Goal: Task Accomplishment & Management: Manage account settings

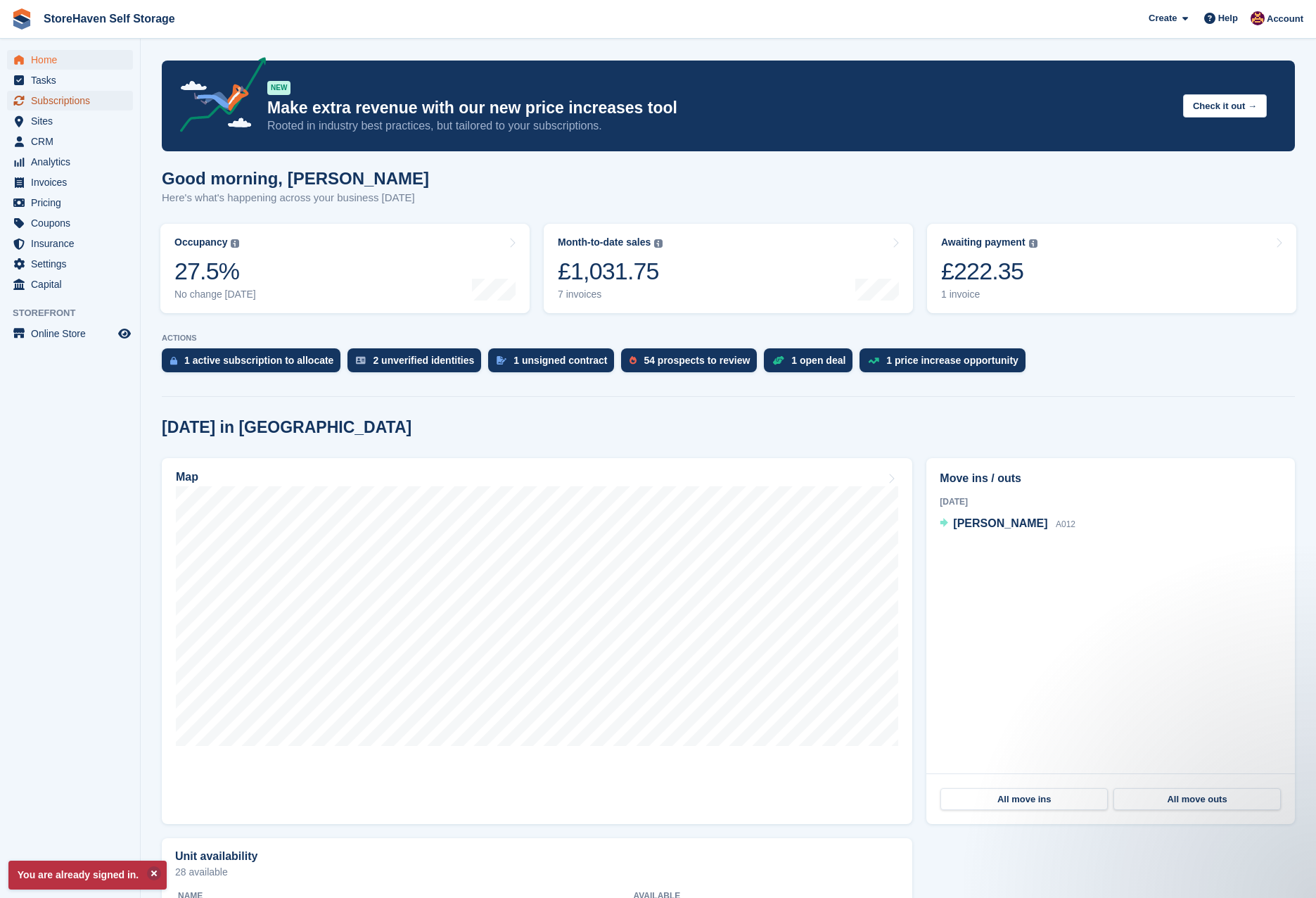
click at [79, 104] on span "Subscriptions" at bounding box center [73, 100] width 84 height 19
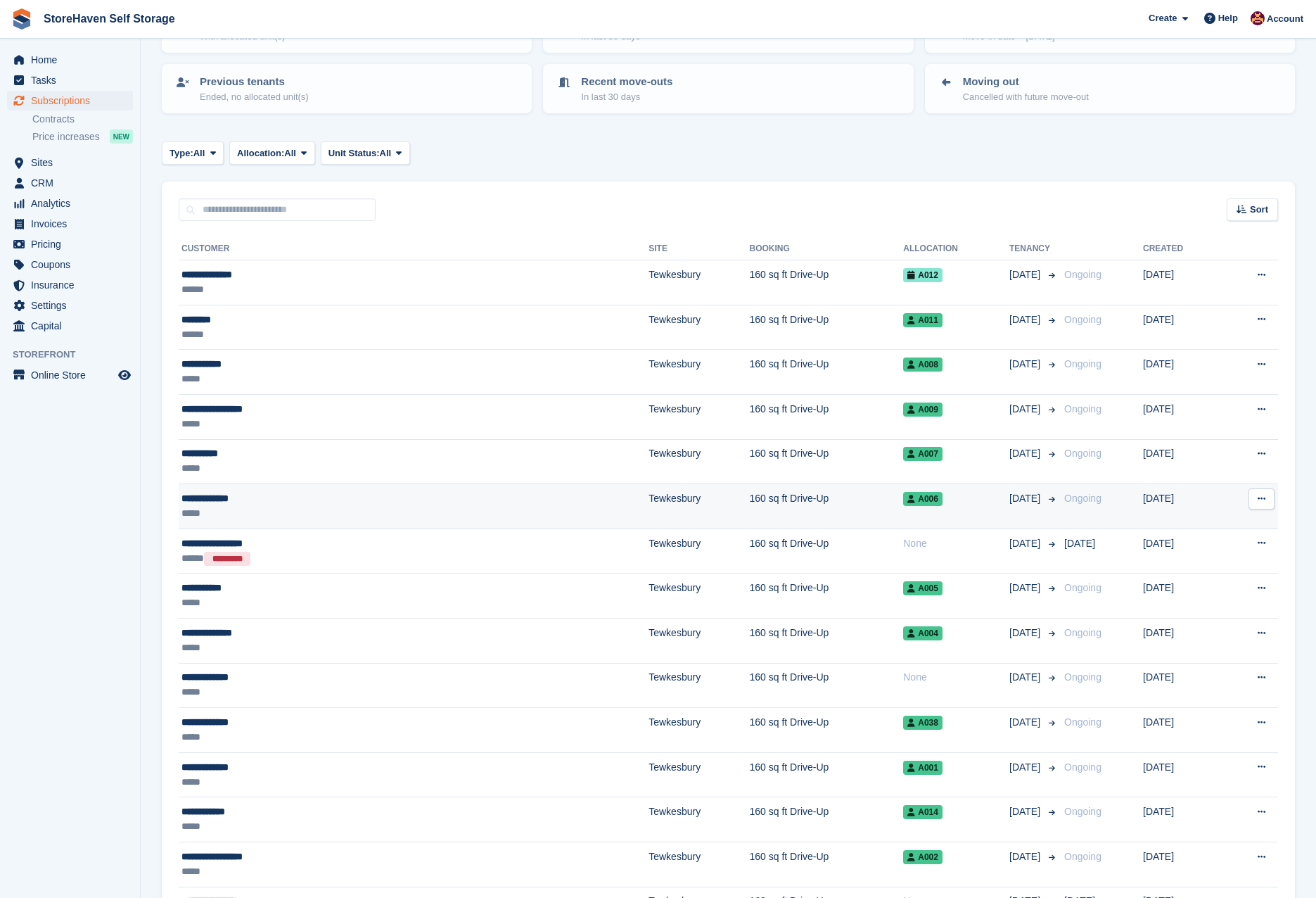
scroll to position [141, 0]
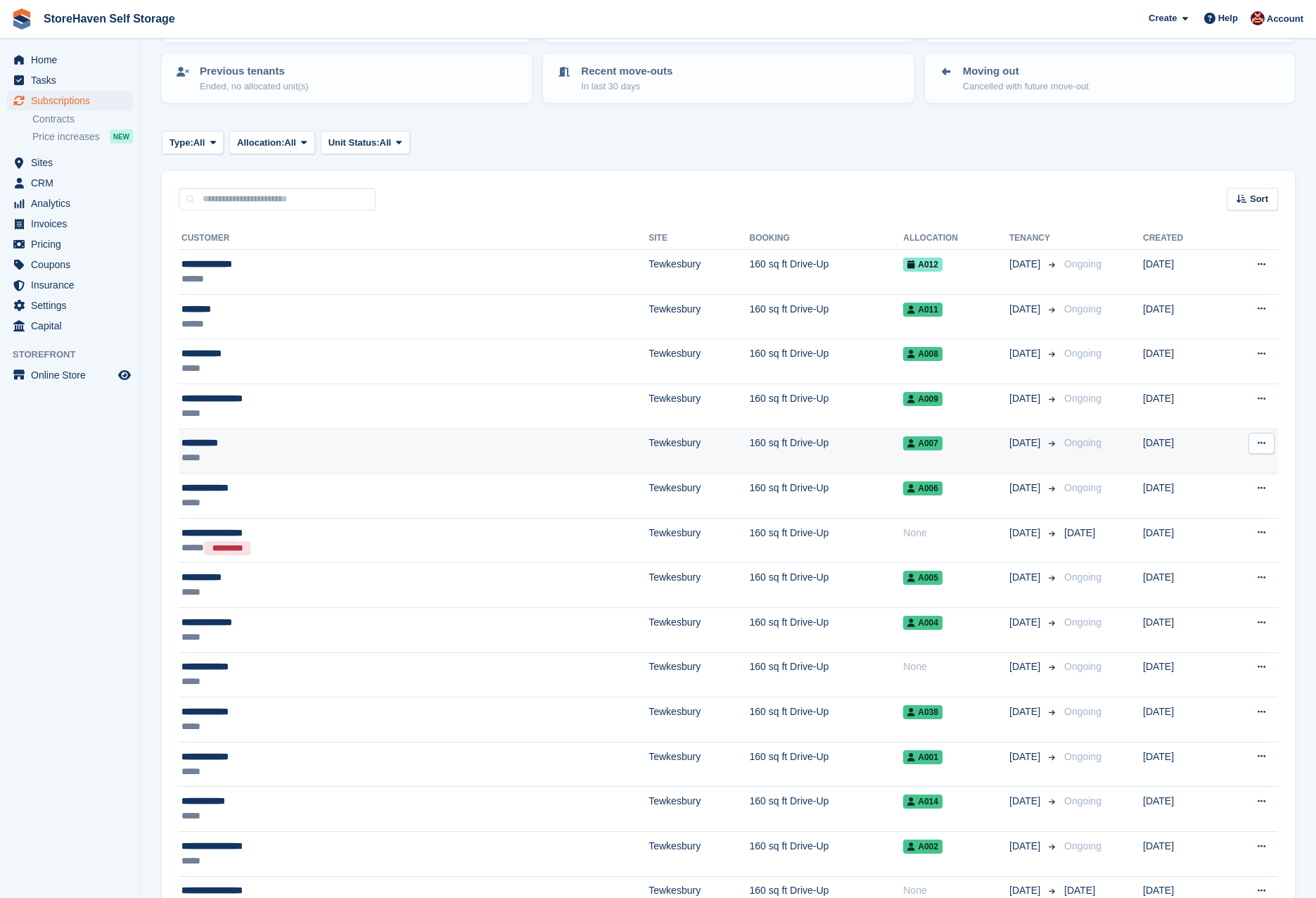
click at [324, 466] on td "**********" at bounding box center [413, 451] width 470 height 45
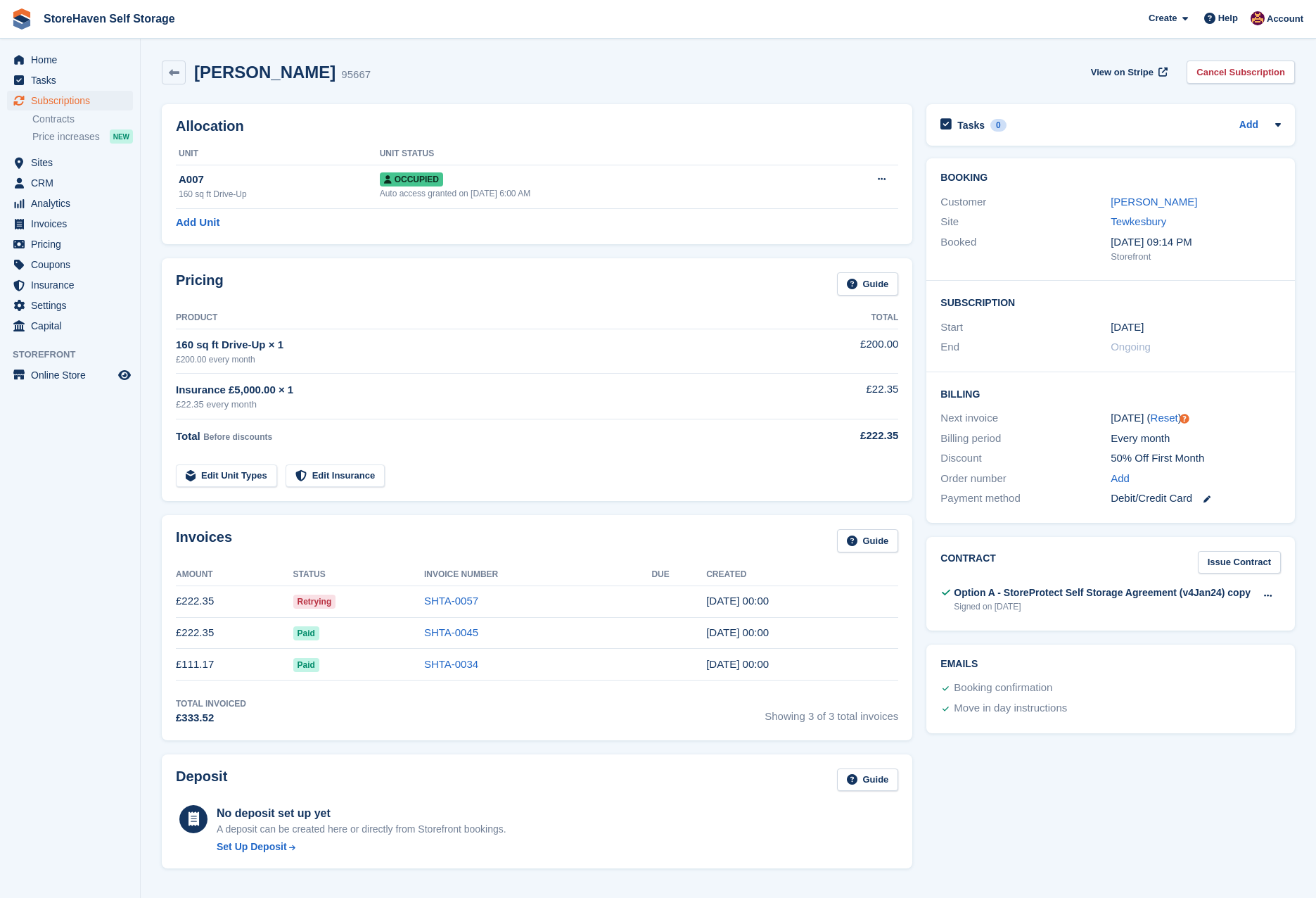
click at [383, 611] on td "Retrying" at bounding box center [358, 601] width 131 height 32
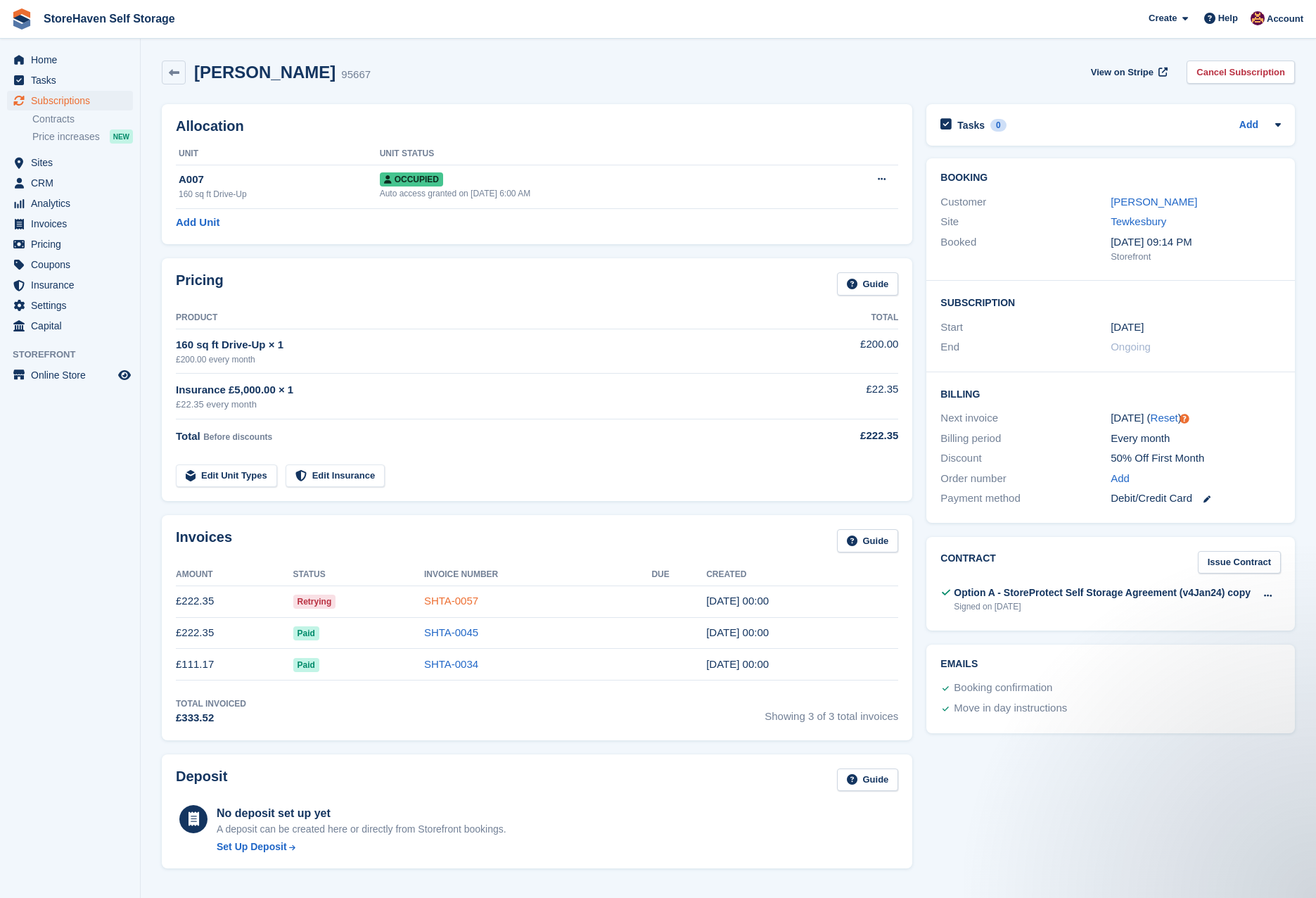
click at [456, 603] on link "SHTA-0057" at bounding box center [451, 600] width 55 height 12
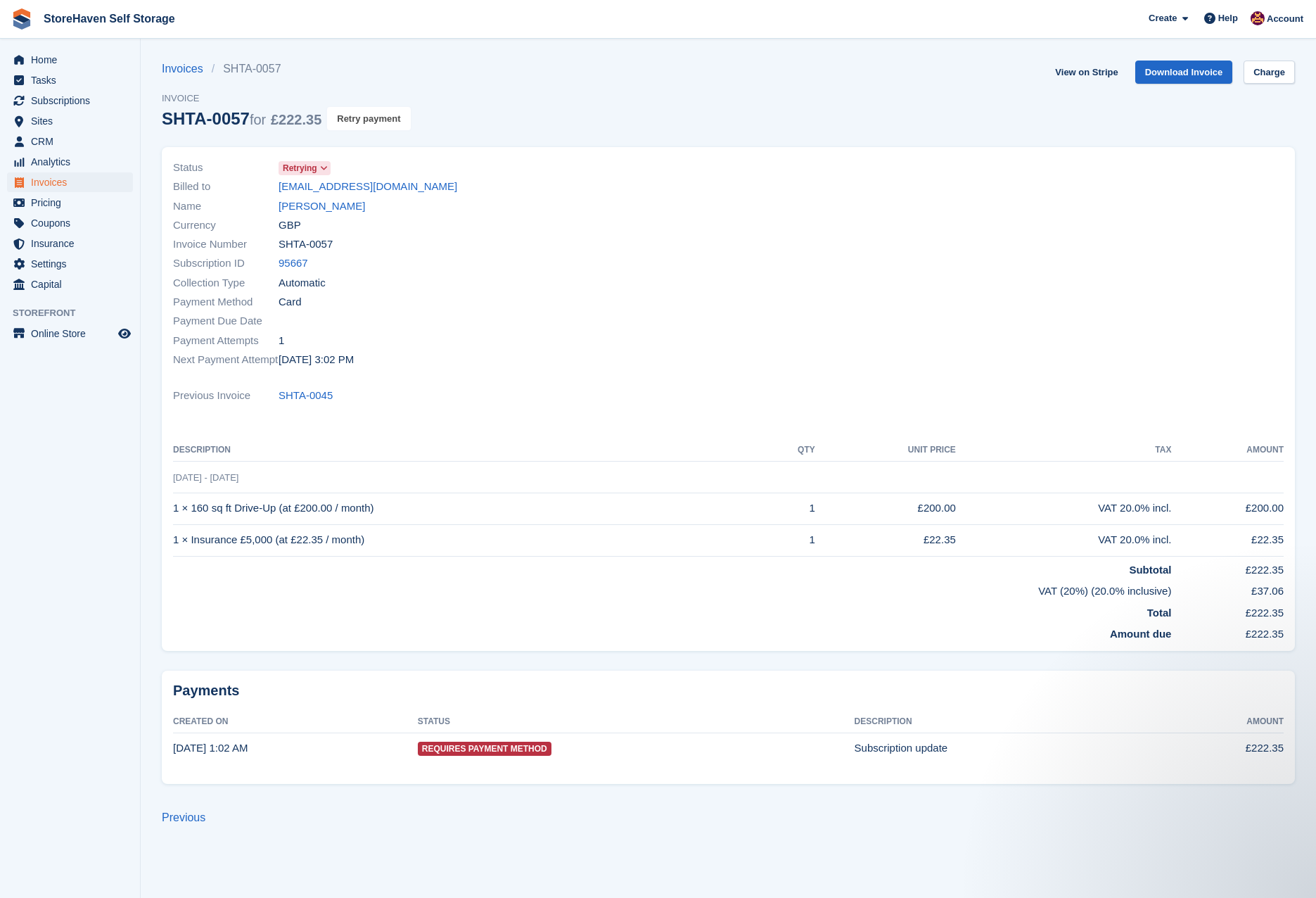
drag, startPoint x: 368, startPoint y: 121, endPoint x: 733, endPoint y: 37, distance: 374.5
click at [368, 121] on button "Retry payment" at bounding box center [369, 118] width 83 height 23
click at [59, 104] on span "Subscriptions" at bounding box center [73, 100] width 84 height 19
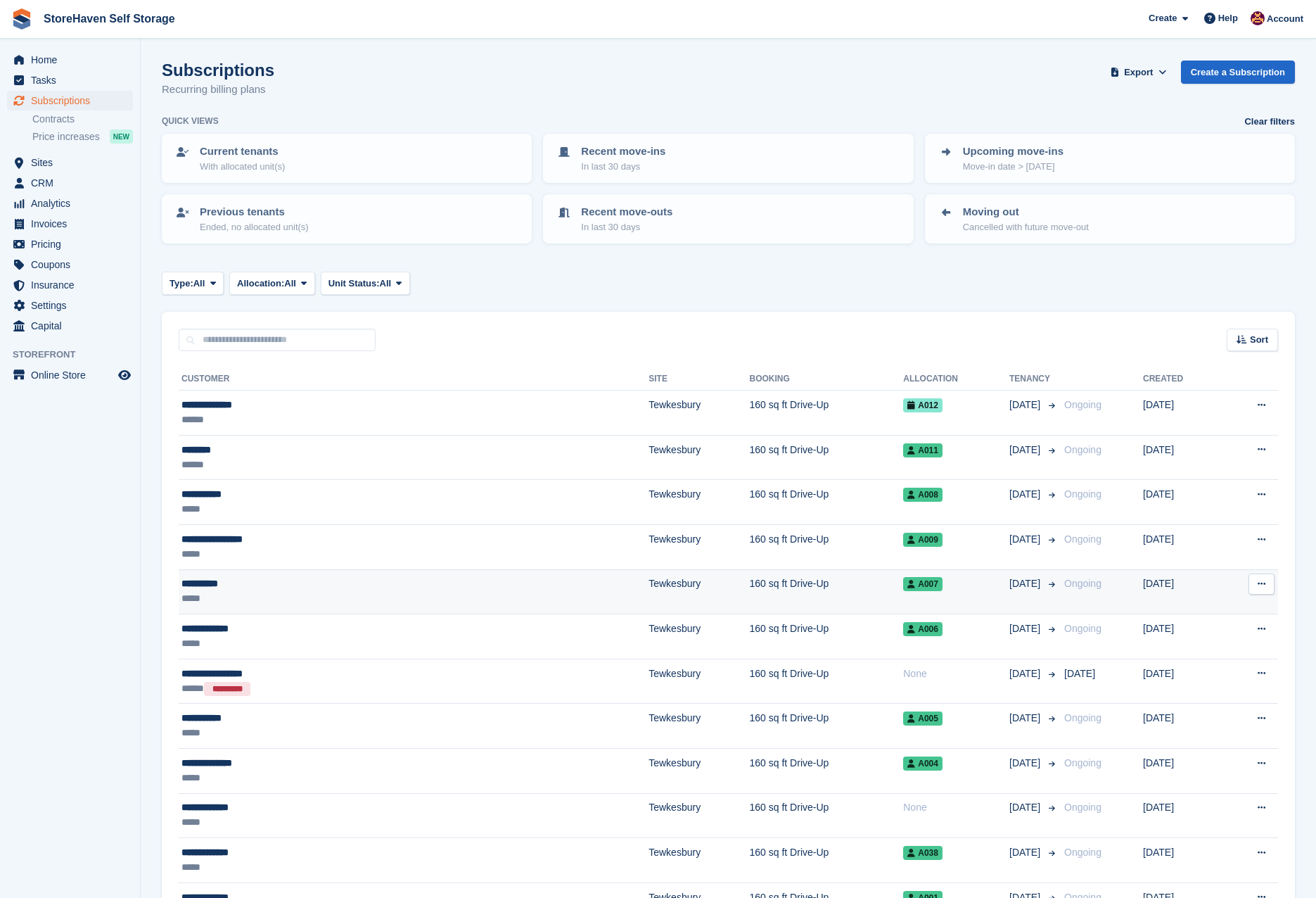
click at [264, 584] on div "**********" at bounding box center [302, 583] width 240 height 15
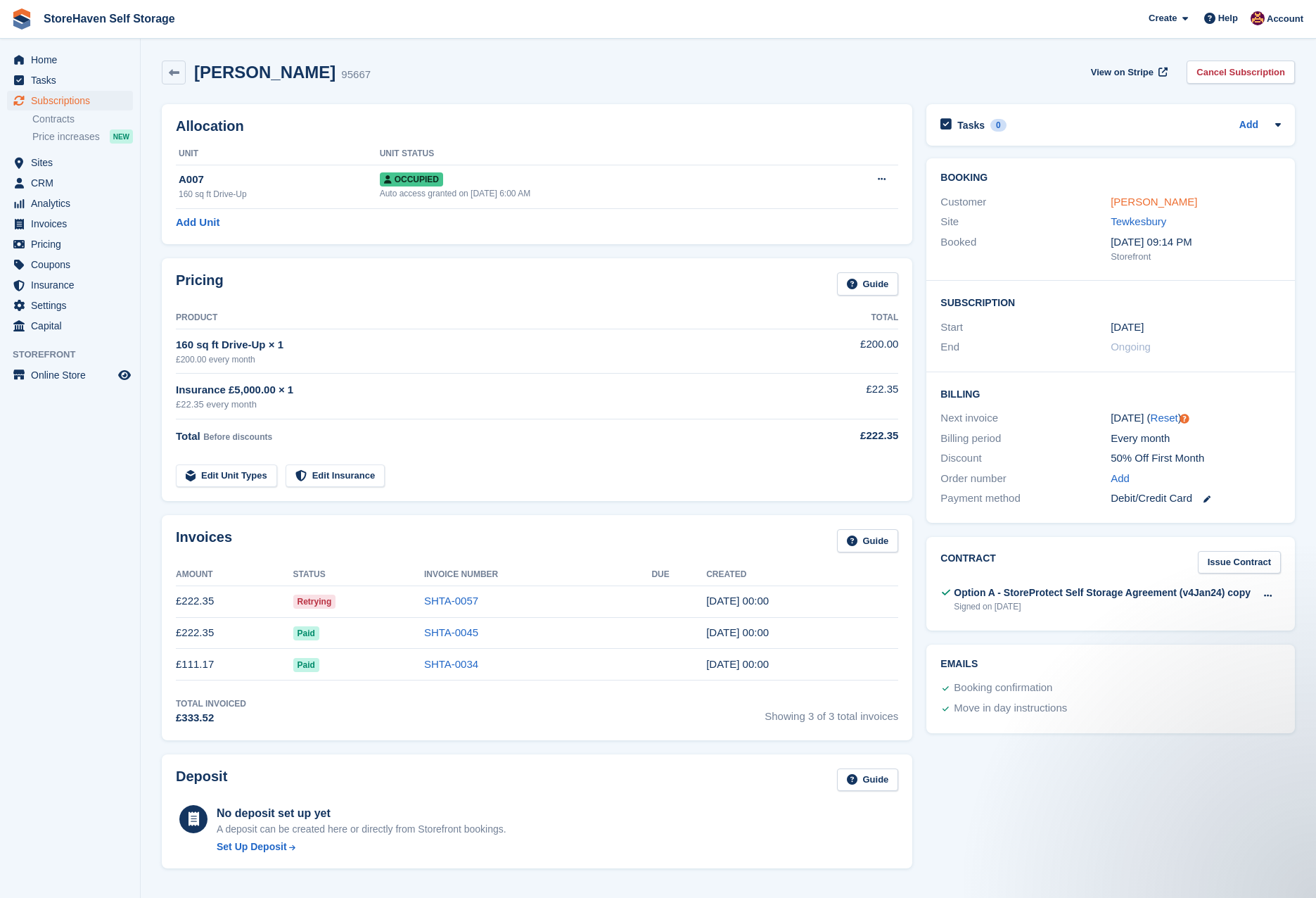
click at [1141, 206] on link "James Sims" at bounding box center [1153, 201] width 86 height 12
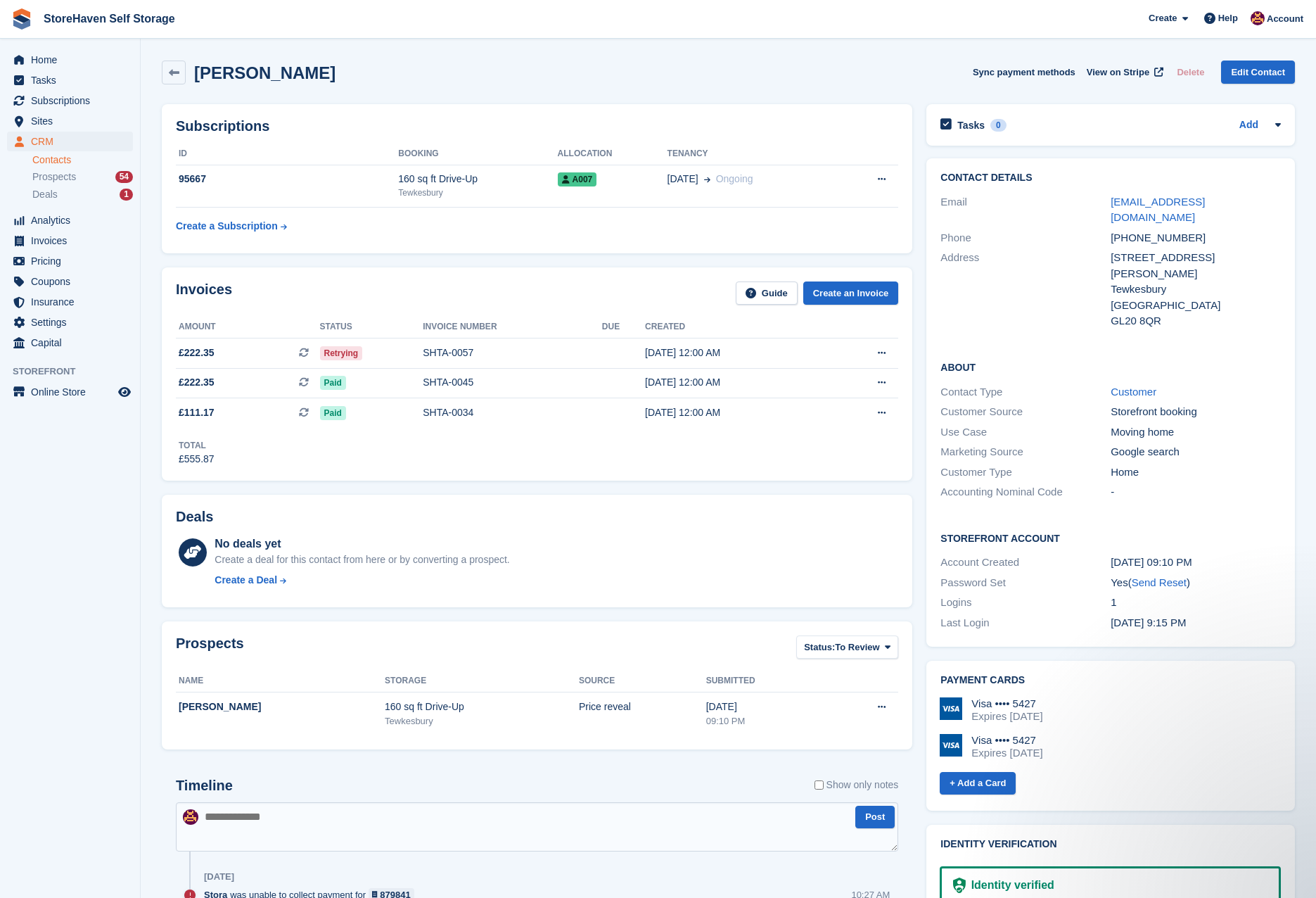
click at [919, 639] on div "Prospects Status: To Review All Archived To Review Name Storage Source Submitte…" at bounding box center [537, 685] width 764 height 142
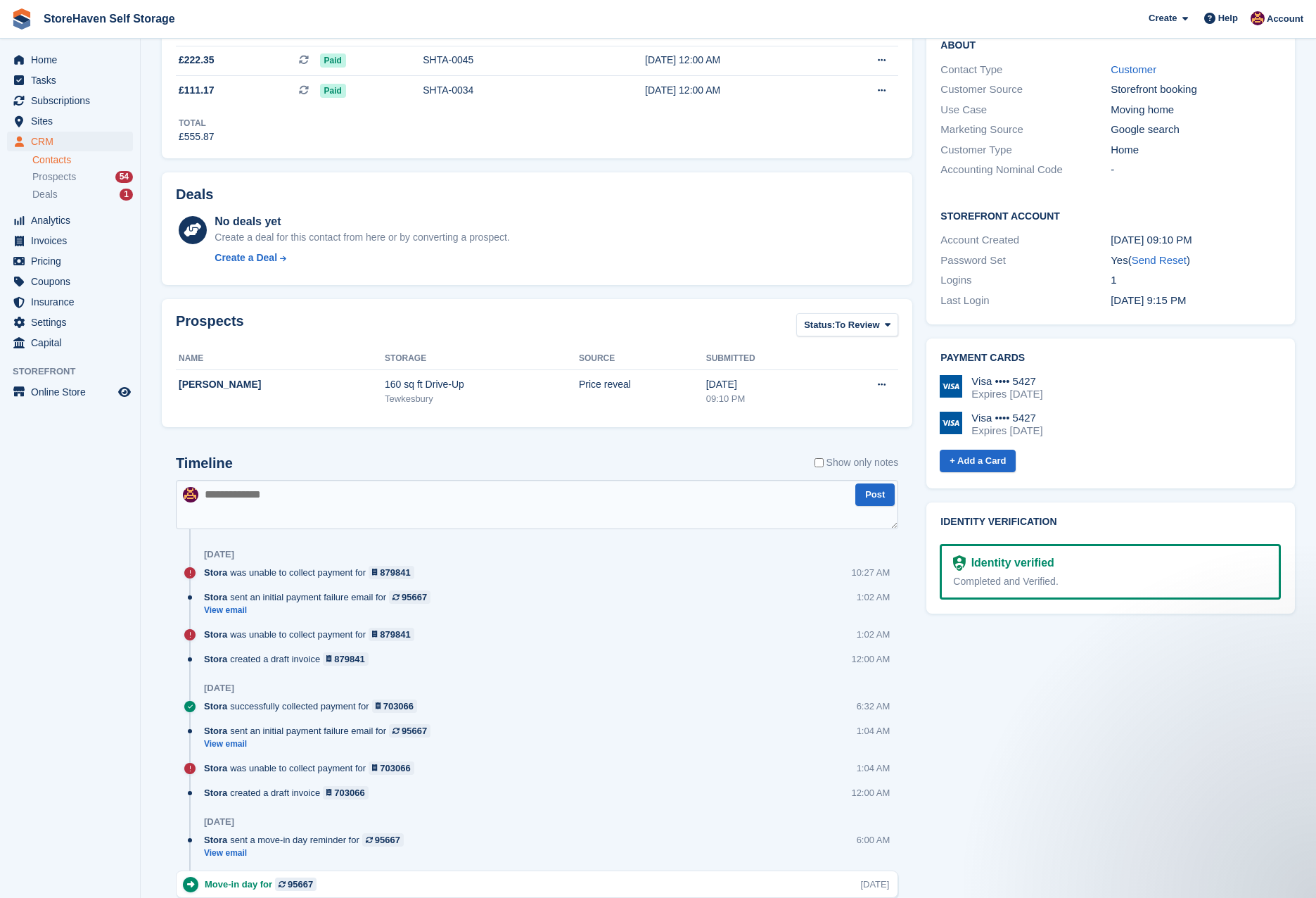
scroll to position [352, 0]
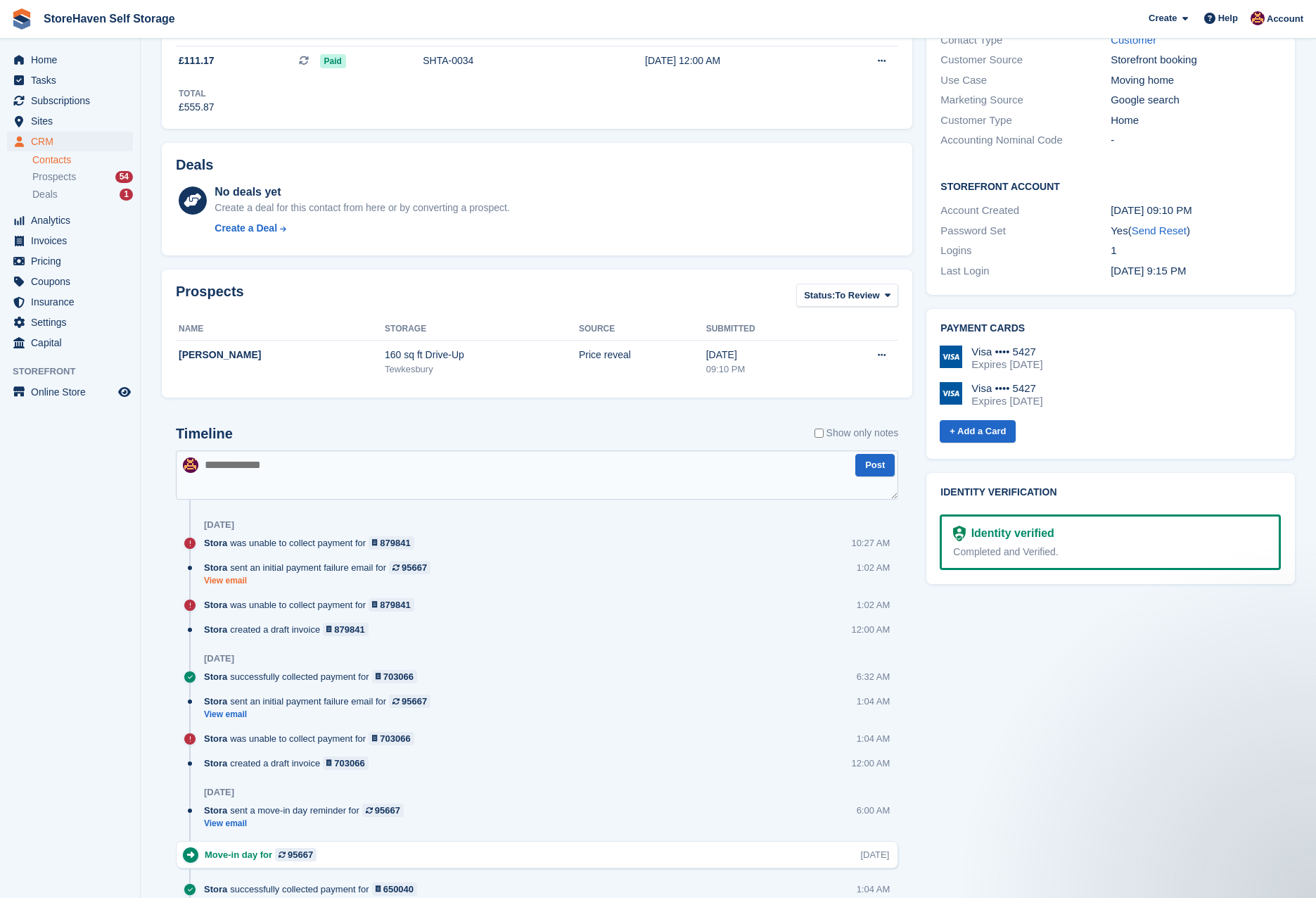
click at [238, 584] on link "View email" at bounding box center [321, 580] width 234 height 12
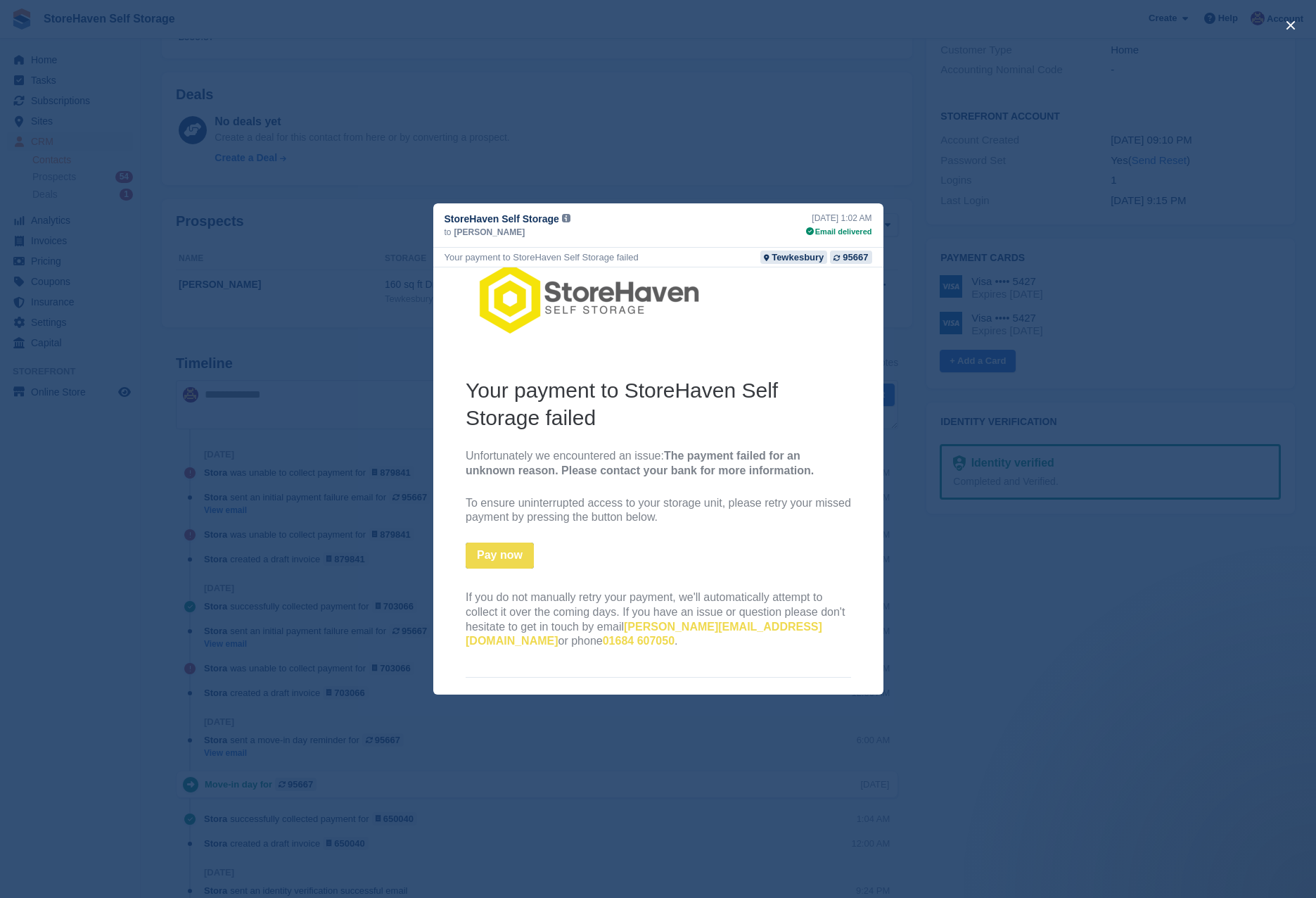
scroll to position [0, 0]
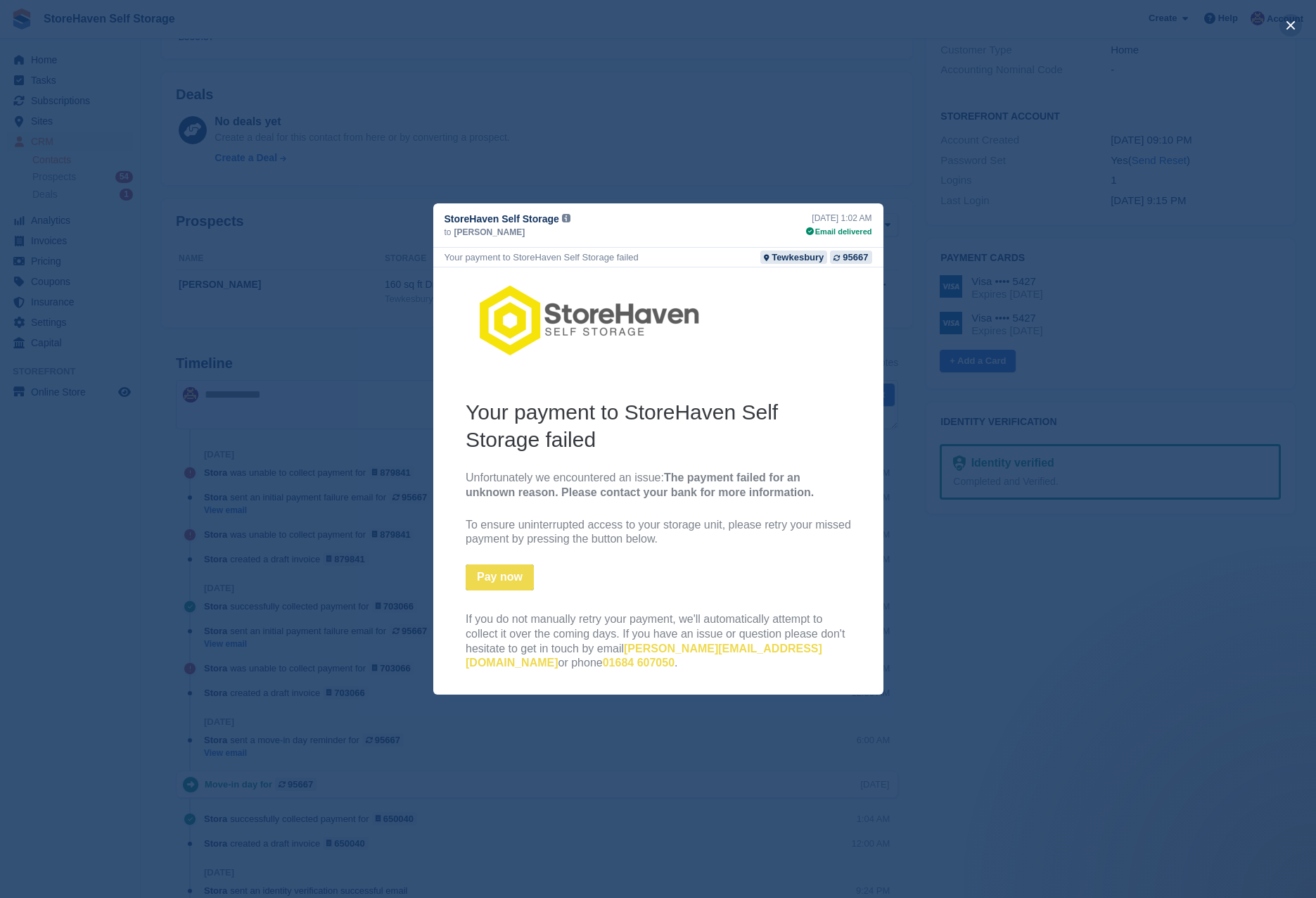
click at [1289, 33] on button "close" at bounding box center [1290, 25] width 23 height 23
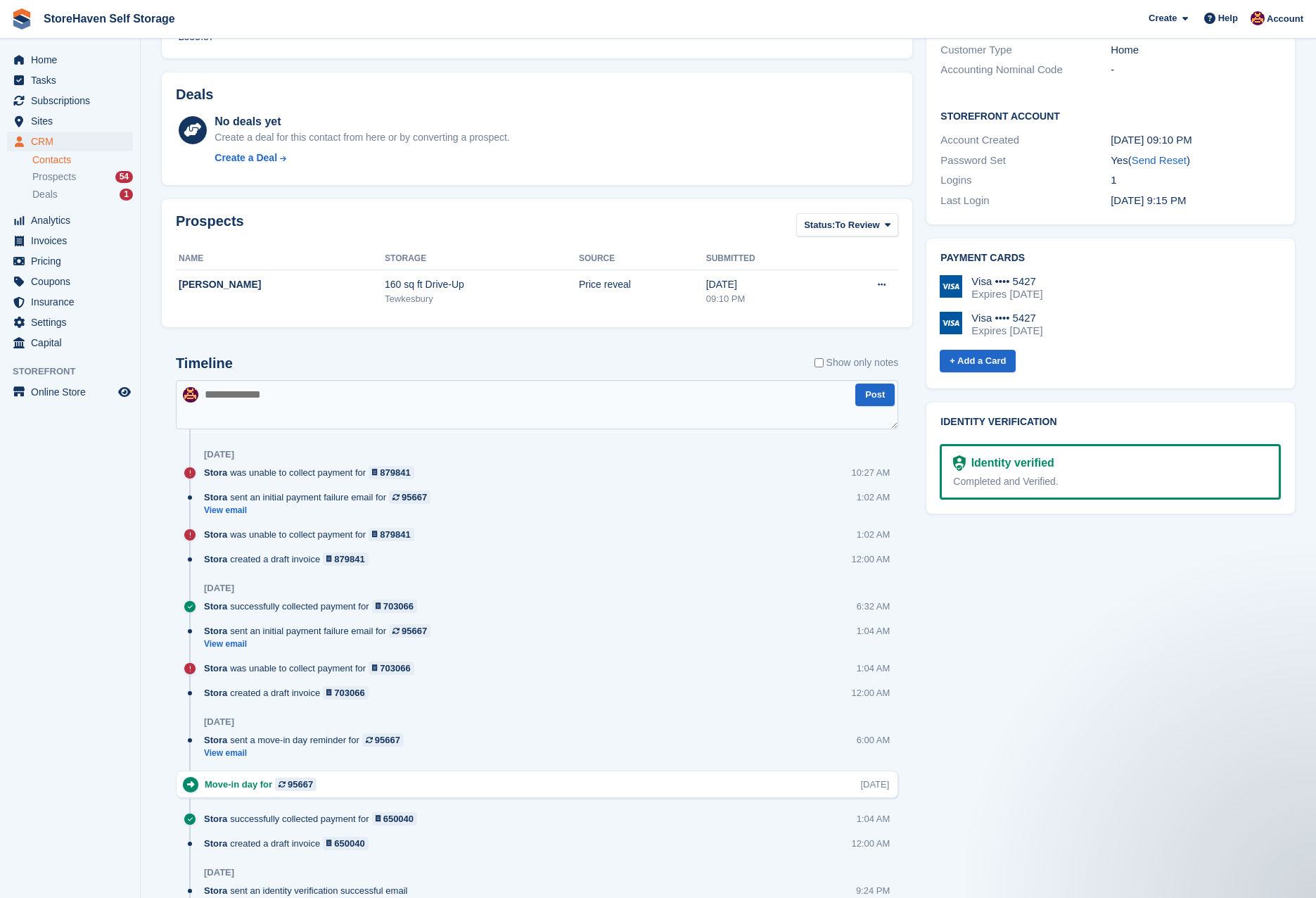
click at [155, 380] on div "Subscriptions ID Booking Allocation Tenancy 95667 160 sq ft Drive-Up Tewkesbury…" at bounding box center [537, 447] width 764 height 1543
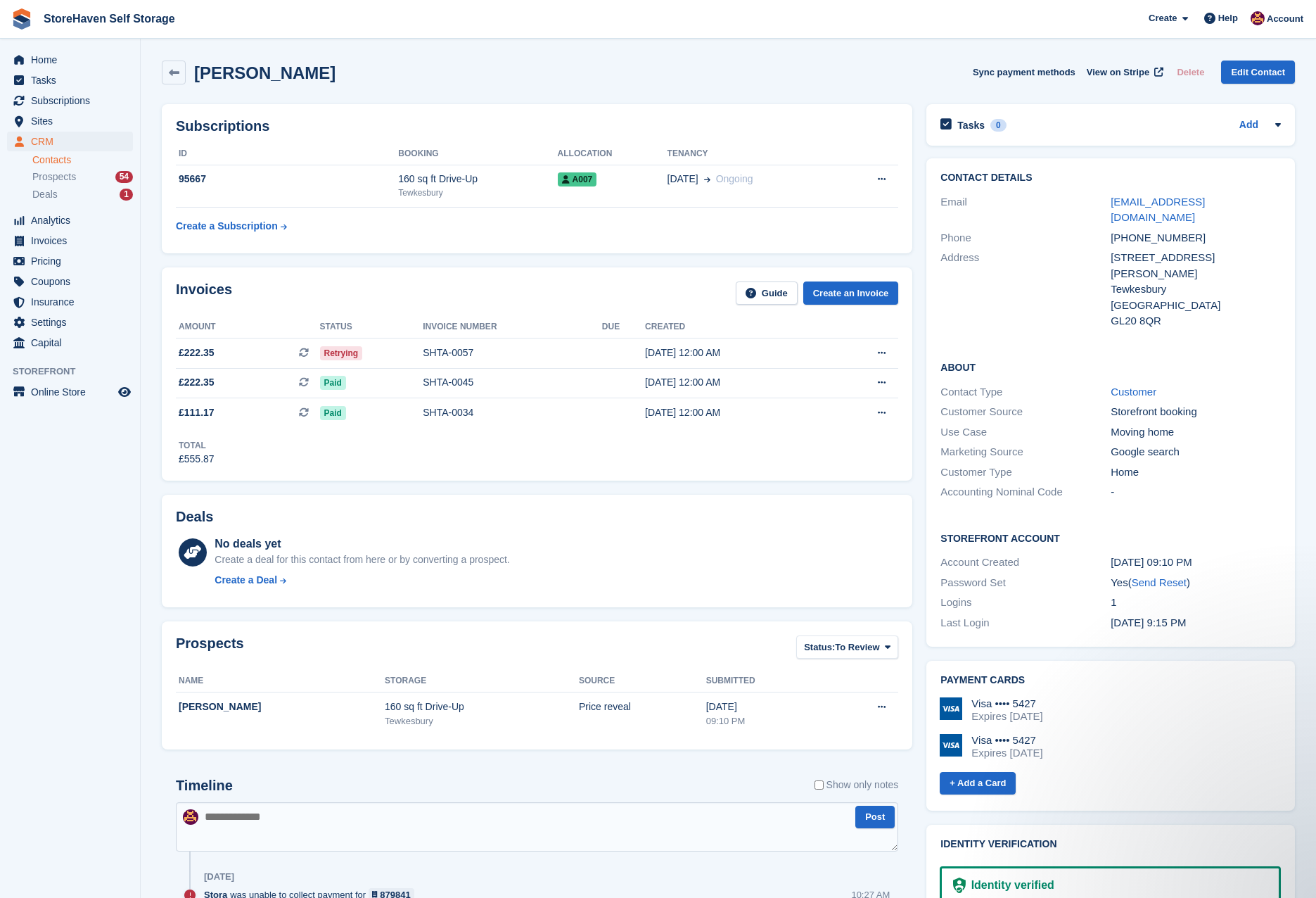
click at [919, 129] on div "Tasks 0 Add No tasks related to James Sims" at bounding box center [1110, 129] width 383 height 62
